Goal: Find specific page/section: Find specific page/section

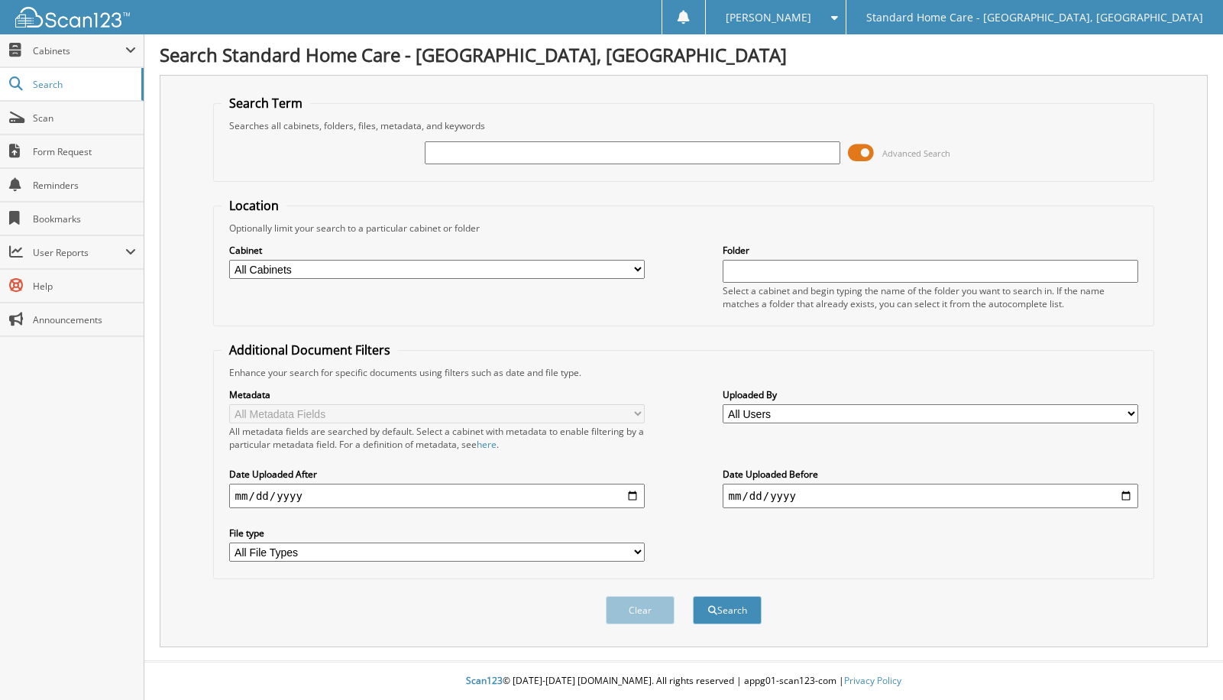
click at [516, 148] on input "text" at bounding box center [633, 152] width 416 height 23
click at [446, 151] on input "text" at bounding box center [633, 152] width 416 height 23
type input "sadaf"
click at [744, 604] on button "Search" at bounding box center [727, 610] width 69 height 28
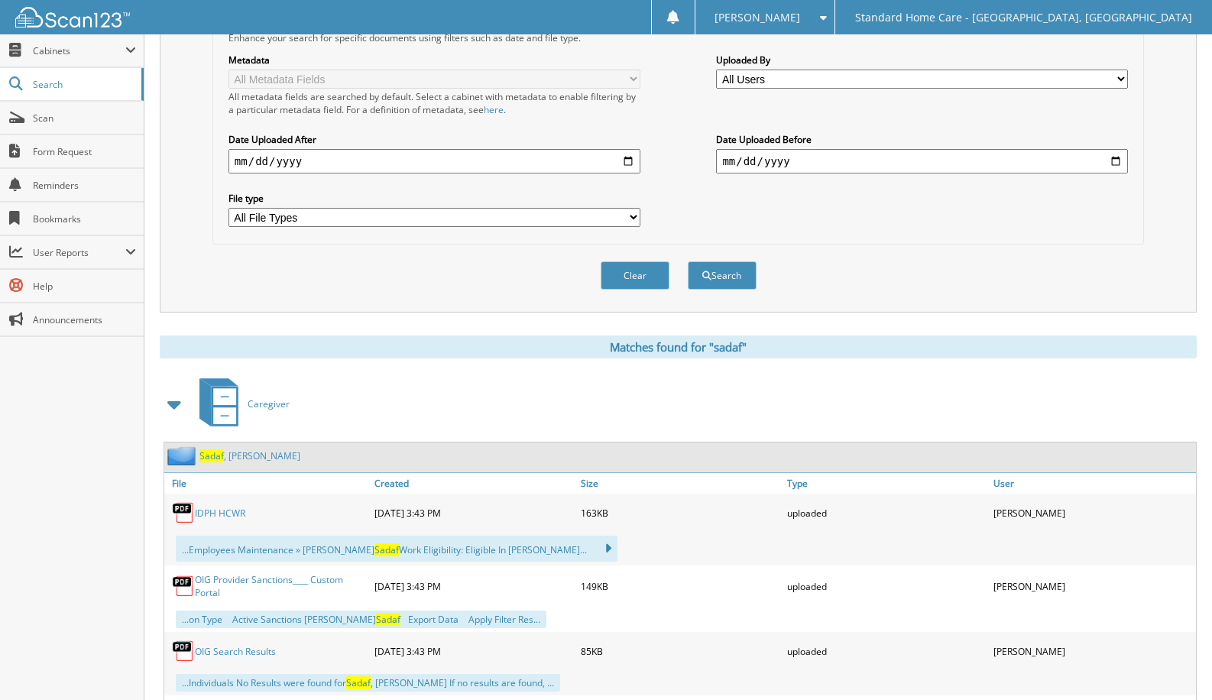
scroll to position [382, 0]
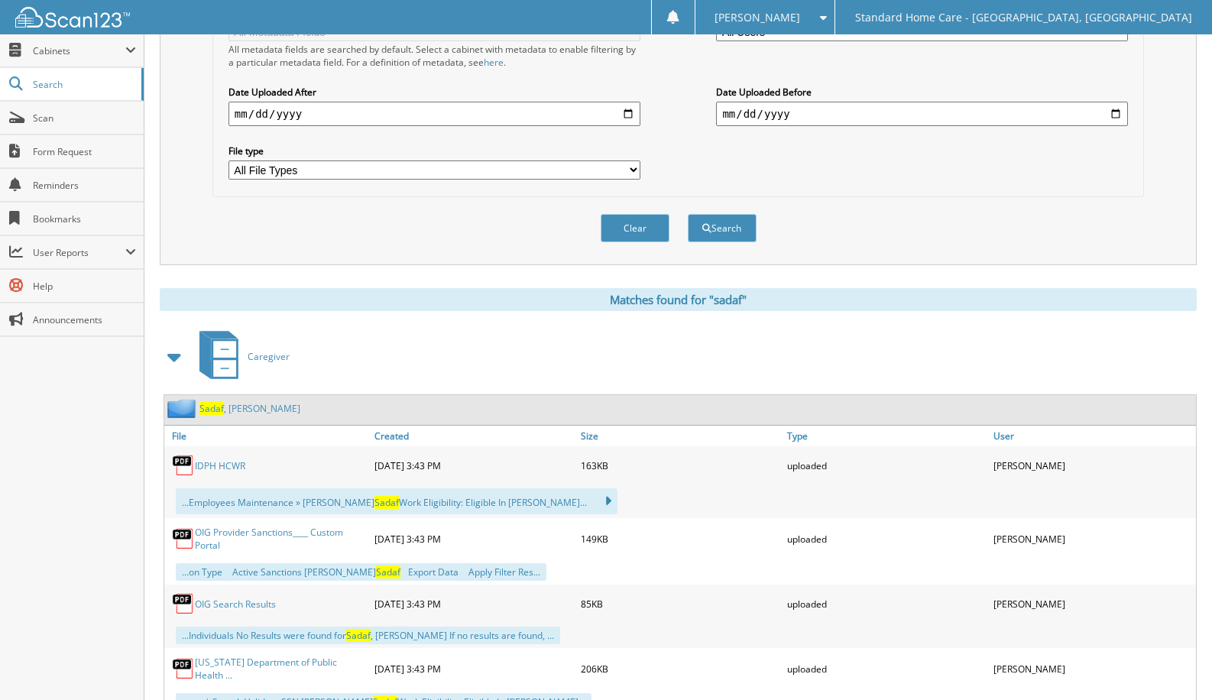
click at [236, 410] on link "Sadaf , Mohammad" at bounding box center [249, 408] width 101 height 13
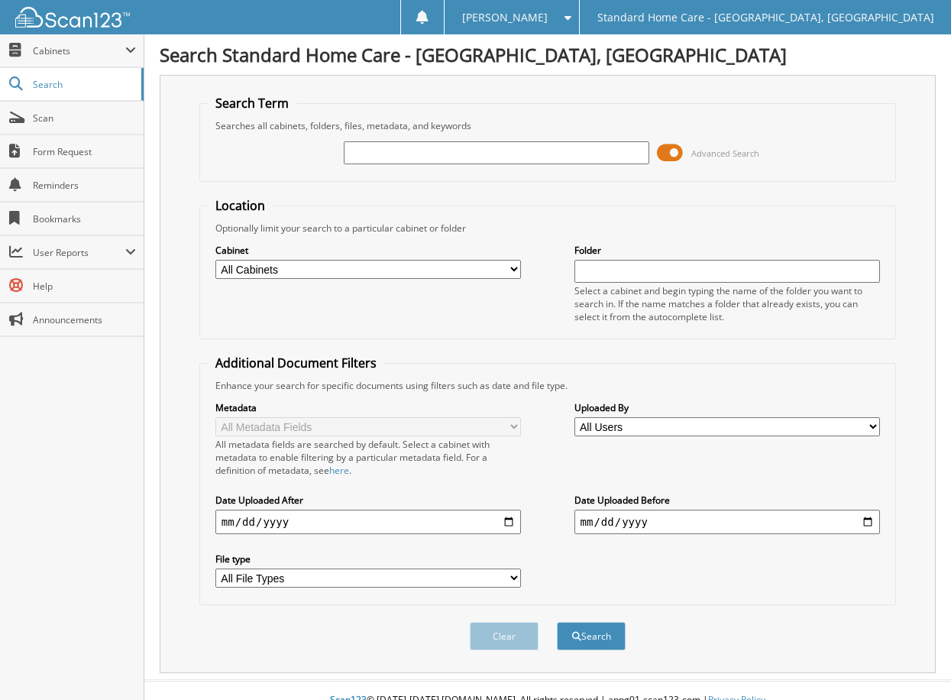
click at [462, 148] on input "text" at bounding box center [497, 152] width 306 height 23
type input "mahoney"
click at [601, 640] on button "Search" at bounding box center [591, 636] width 69 height 28
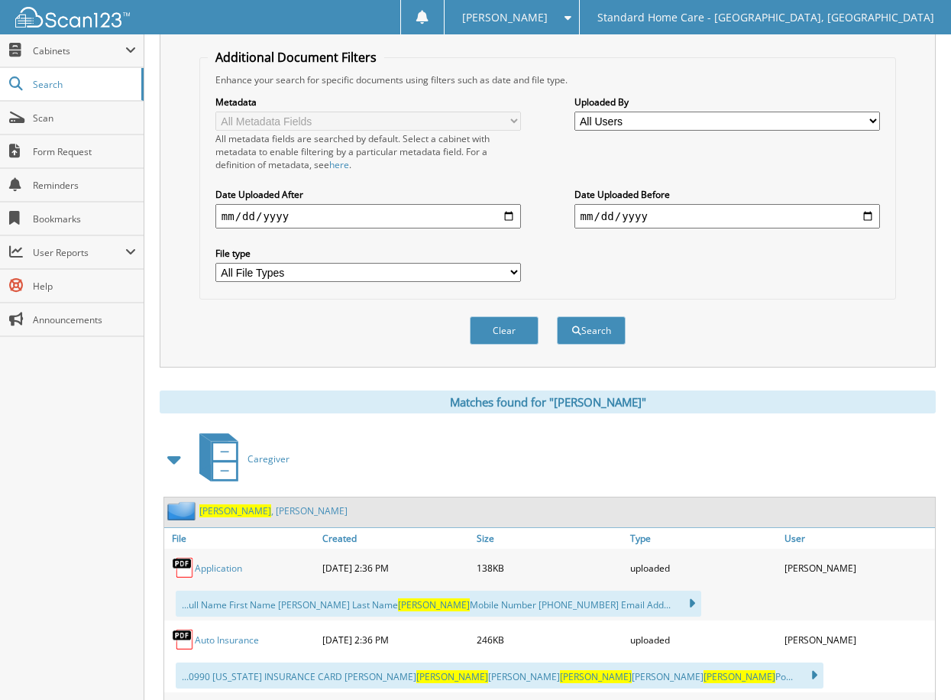
click at [215, 519] on div "Mahoney , Tracie" at bounding box center [255, 510] width 183 height 19
click at [211, 515] on span "Mahoney" at bounding box center [235, 510] width 72 height 13
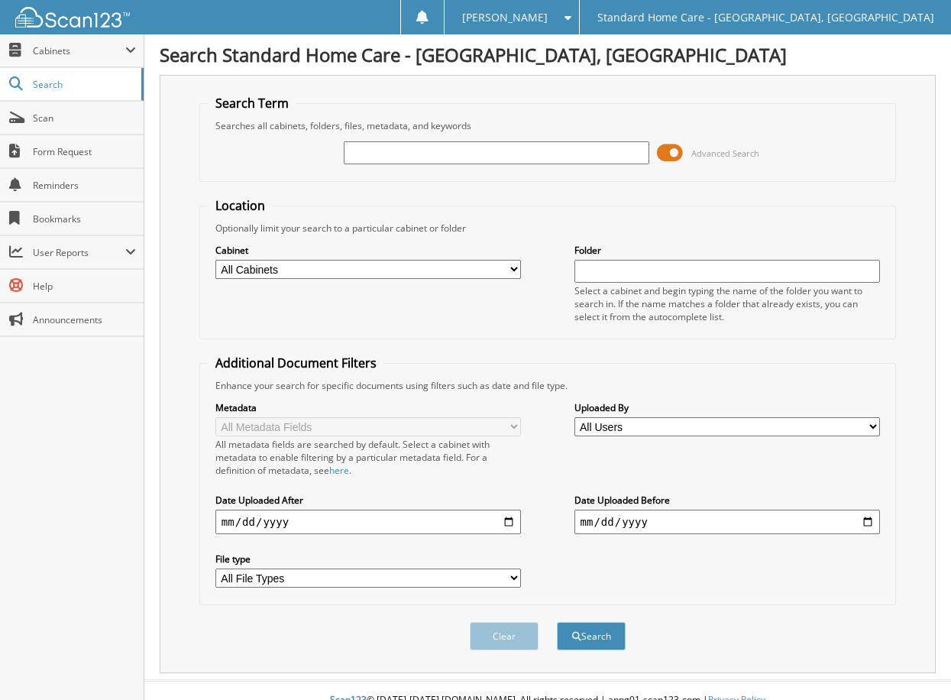
click at [381, 162] on input "text" at bounding box center [497, 152] width 306 height 23
type input "sana"
click at [594, 645] on button "Search" at bounding box center [591, 636] width 69 height 28
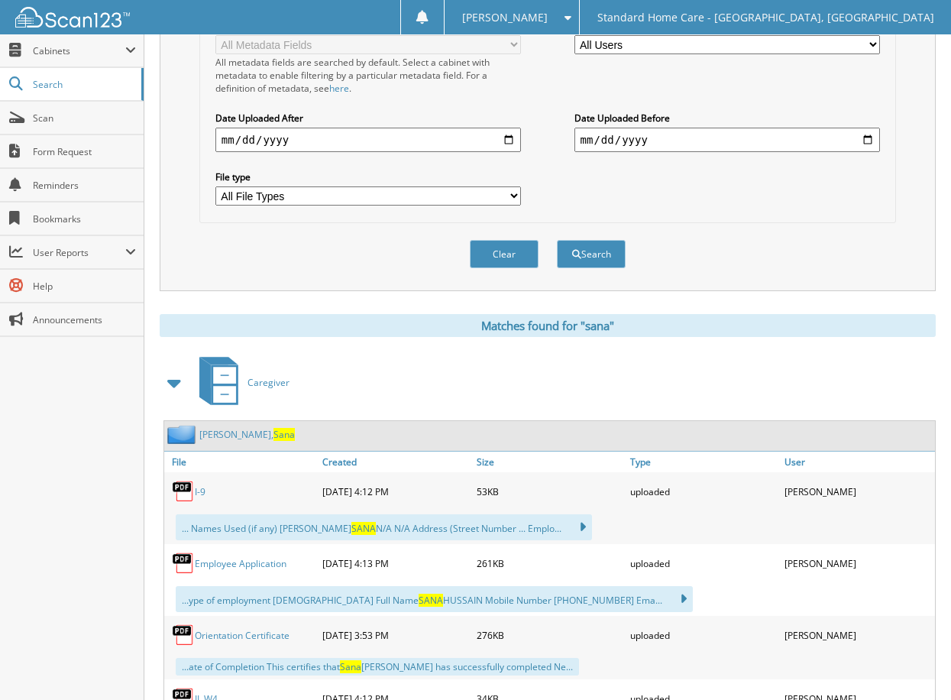
click at [274, 433] on span "Sana" at bounding box center [284, 434] width 21 height 13
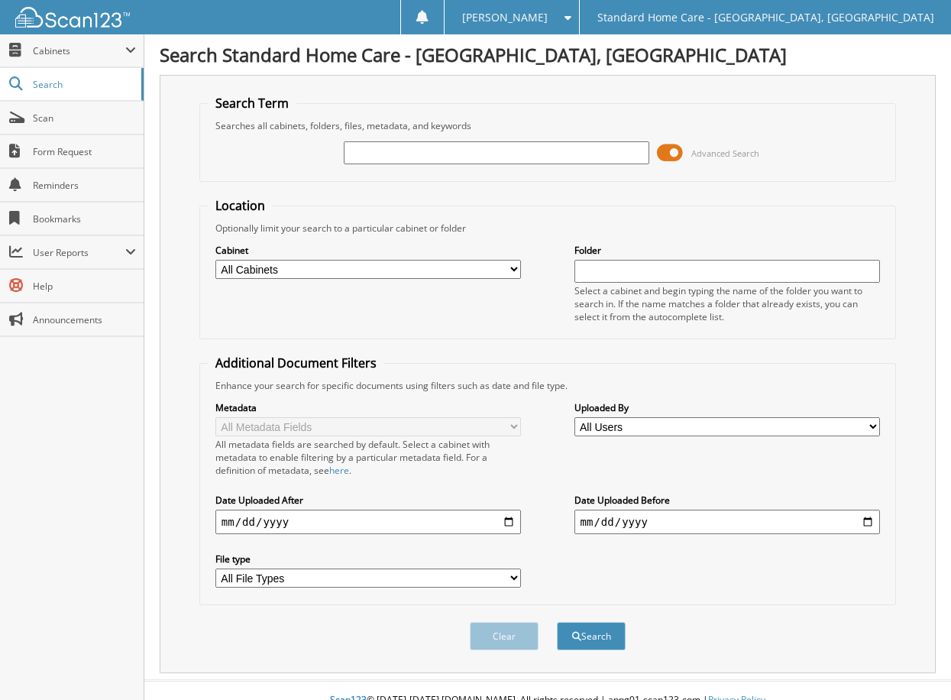
click at [562, 158] on input "text" at bounding box center [497, 152] width 306 height 23
type input "sadaf"
click at [585, 640] on button "Search" at bounding box center [591, 636] width 69 height 28
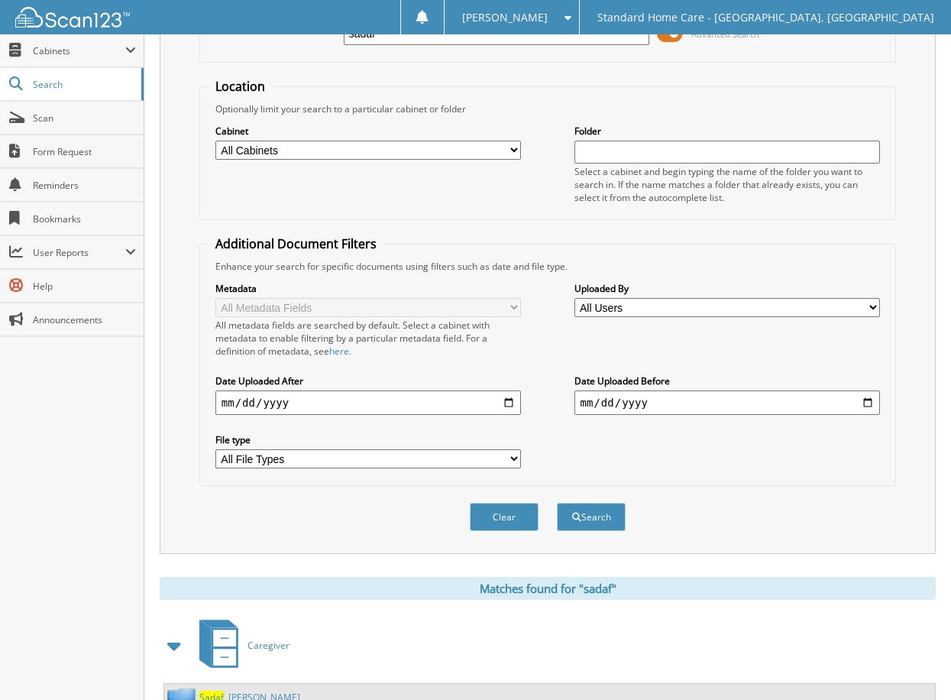
scroll to position [229, 0]
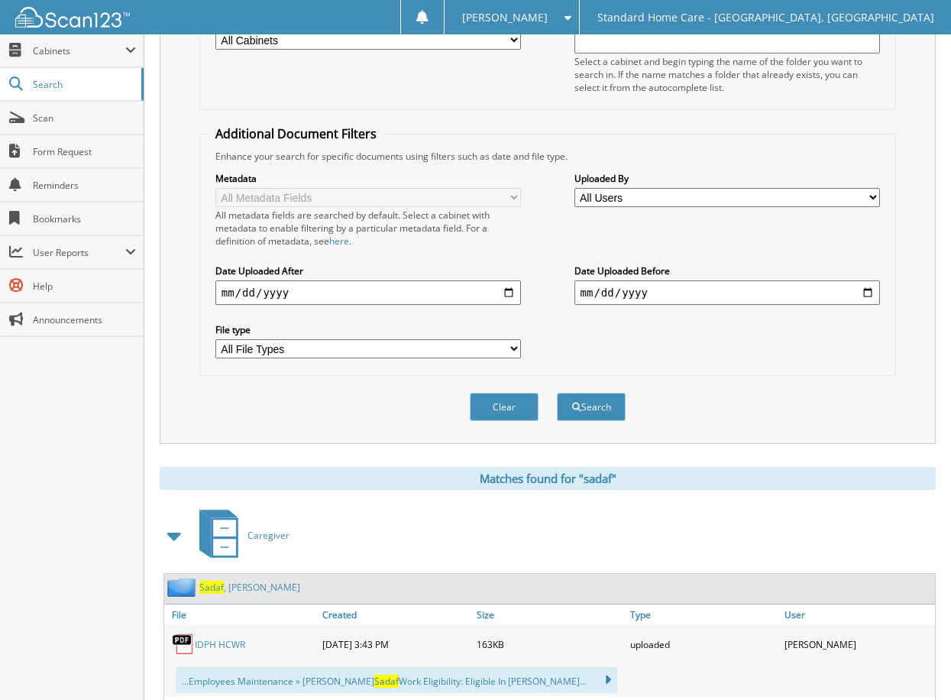
click at [273, 589] on link "[PERSON_NAME]" at bounding box center [249, 587] width 101 height 13
